Goal: Information Seeking & Learning: Learn about a topic

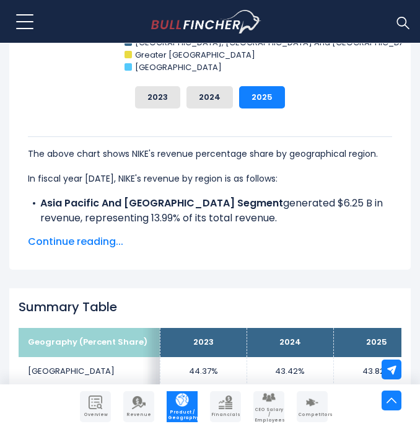
scroll to position [864, 0]
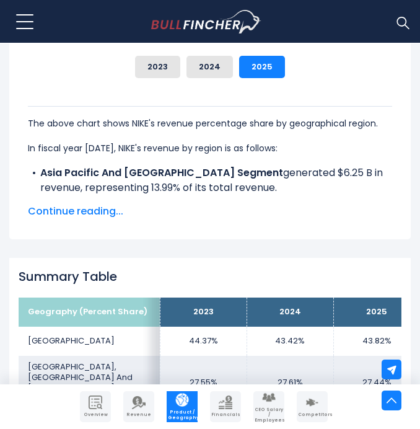
click at [74, 213] on span "Continue reading..." at bounding box center [210, 211] width 364 height 15
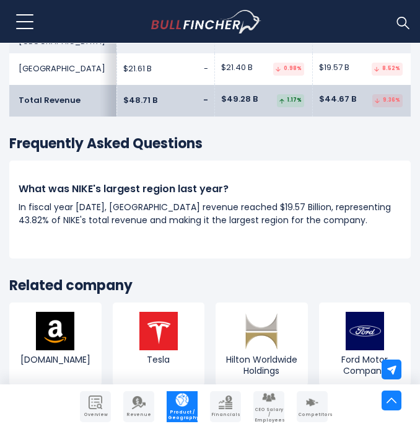
scroll to position [2650, 0]
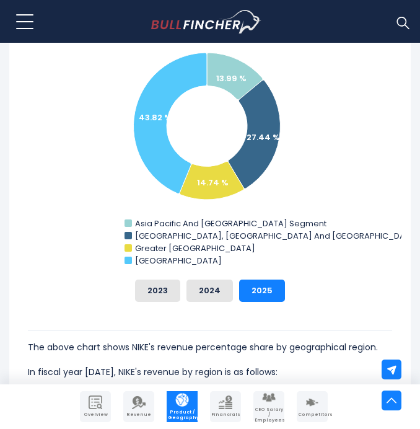
scroll to position [528, 0]
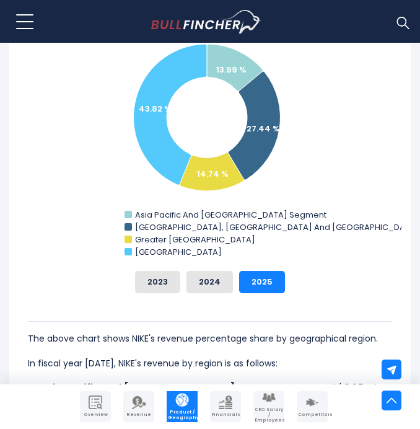
click at [366, 202] on rect "NIKE's Revenue Share by Region" at bounding box center [210, 137] width 383 height 248
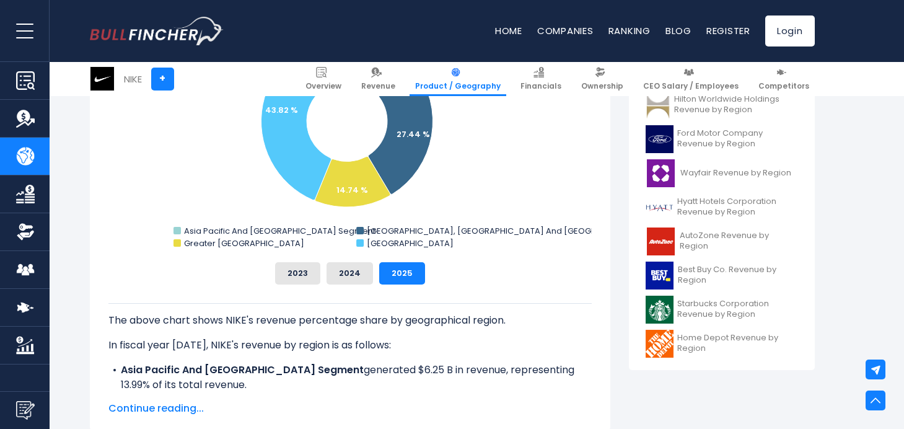
scroll to position [436, 0]
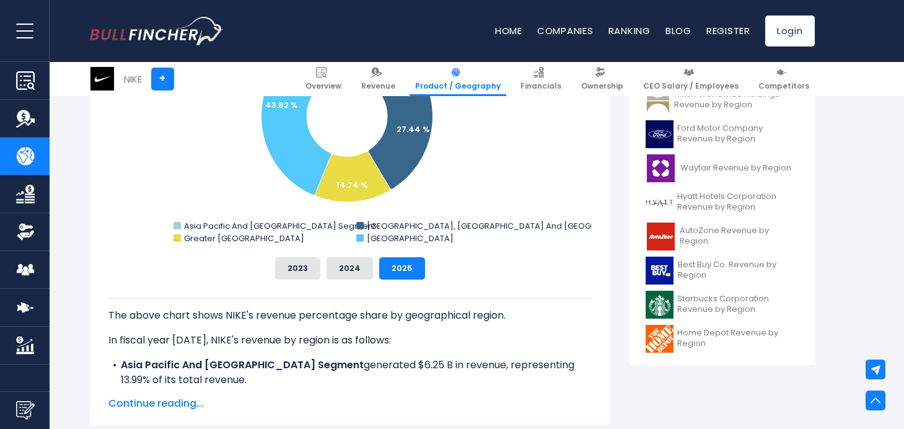
click at [188, 402] on span "Continue reading..." at bounding box center [349, 403] width 483 height 15
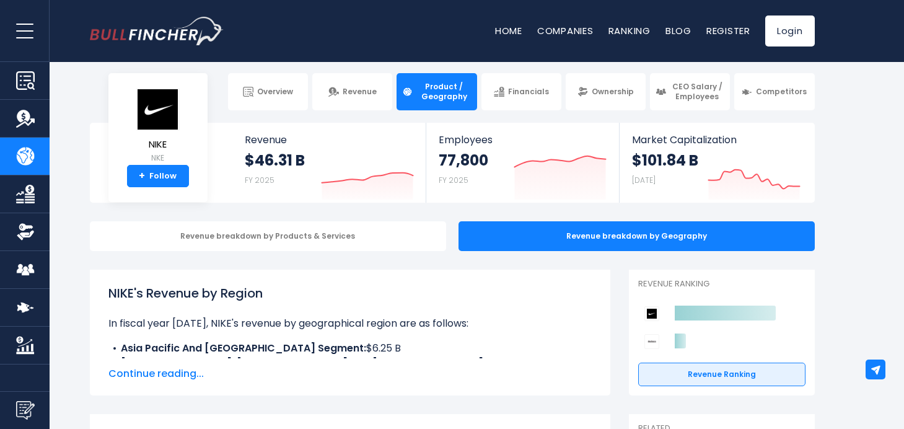
scroll to position [0, 0]
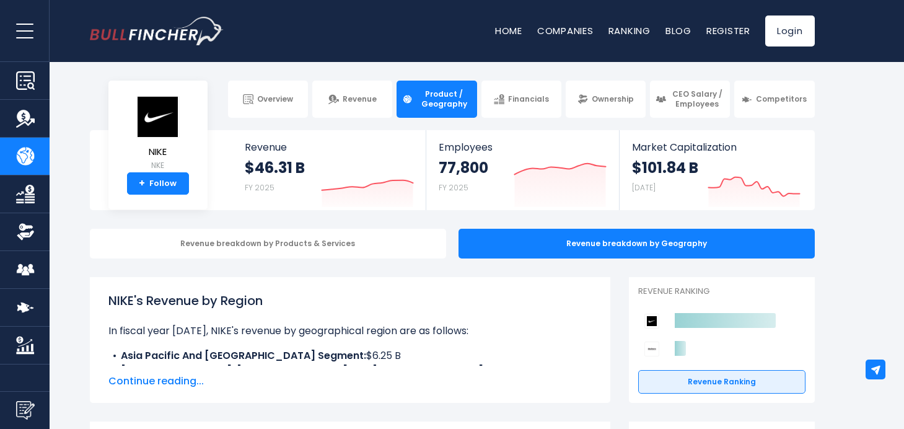
click at [183, 385] on span "Continue reading..." at bounding box center [349, 381] width 483 height 15
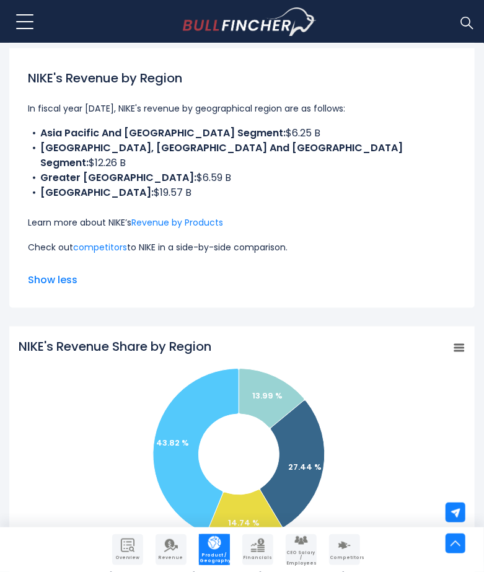
scroll to position [281, 0]
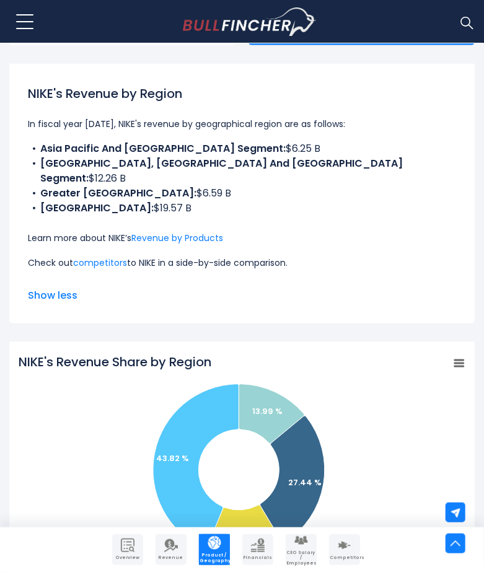
drag, startPoint x: 170, startPoint y: 193, endPoint x: 37, endPoint y: 152, distance: 139.9
click at [37, 152] on ul "Asia Pacific And [GEOGRAPHIC_DATA] Segment: $6.25 B [GEOGRAPHIC_DATA], [GEOGRAP…" at bounding box center [242, 178] width 428 height 74
copy ul "Asia Pacific And [GEOGRAPHIC_DATA] Segment: $6.25 B [GEOGRAPHIC_DATA], [GEOGRAP…"
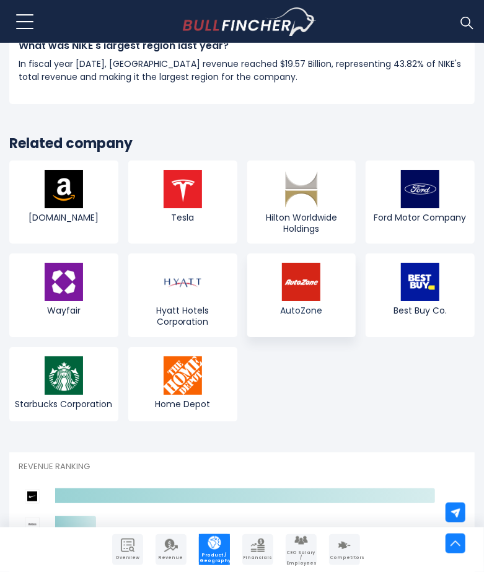
scroll to position [2814, 0]
